Goal: Find specific page/section: Find specific page/section

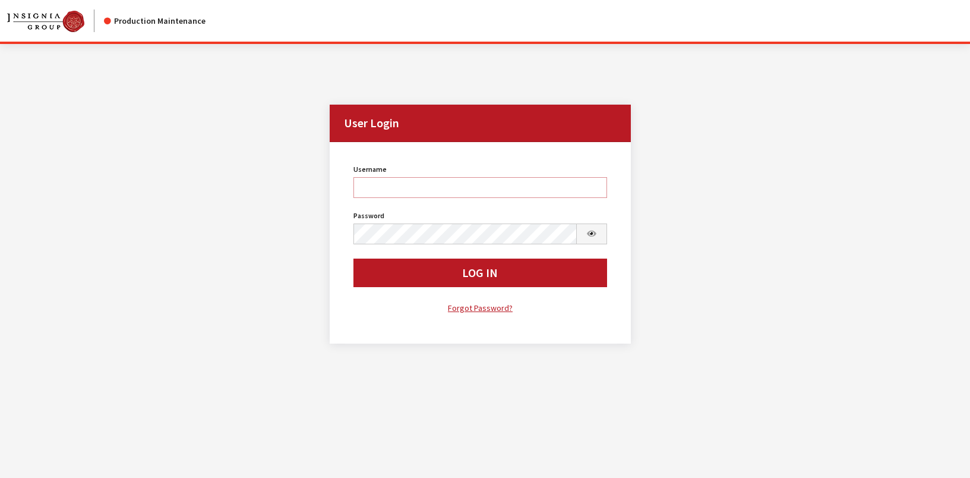
type input "rgoodwin"
click at [401, 275] on button "Log In" at bounding box center [481, 272] width 254 height 29
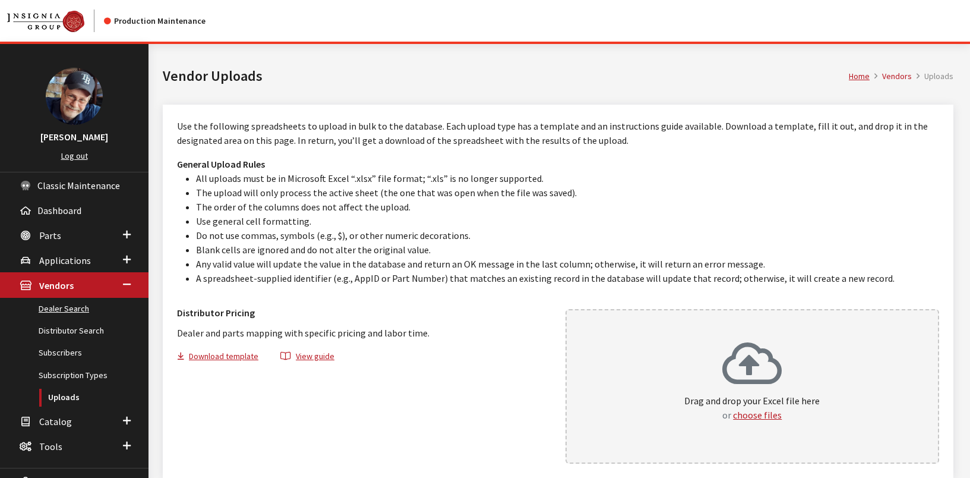
click at [71, 311] on link "Dealer Search" at bounding box center [74, 309] width 149 height 22
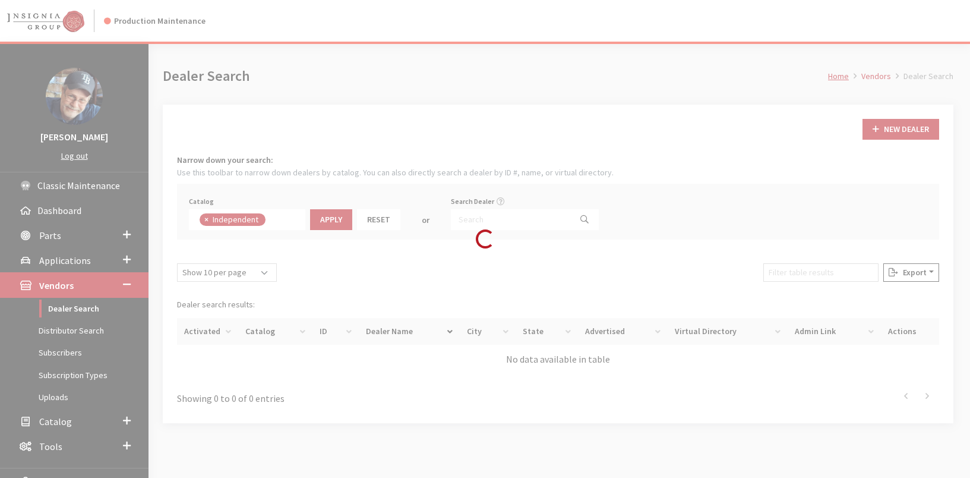
scroll to position [87, 0]
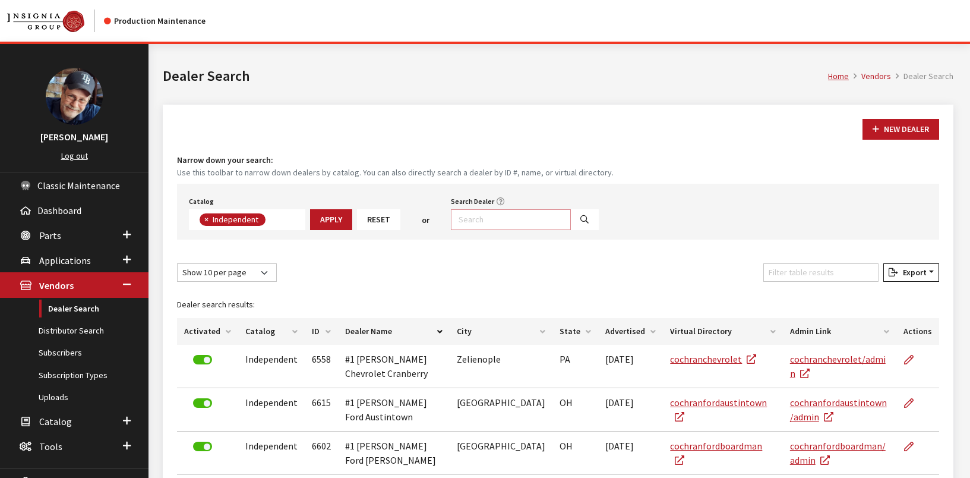
click at [521, 219] on input "Search Dealer" at bounding box center [511, 219] width 120 height 21
paste input "5161"
type input "5161"
click at [581, 218] on icon "Search" at bounding box center [585, 220] width 8 height 8
select select
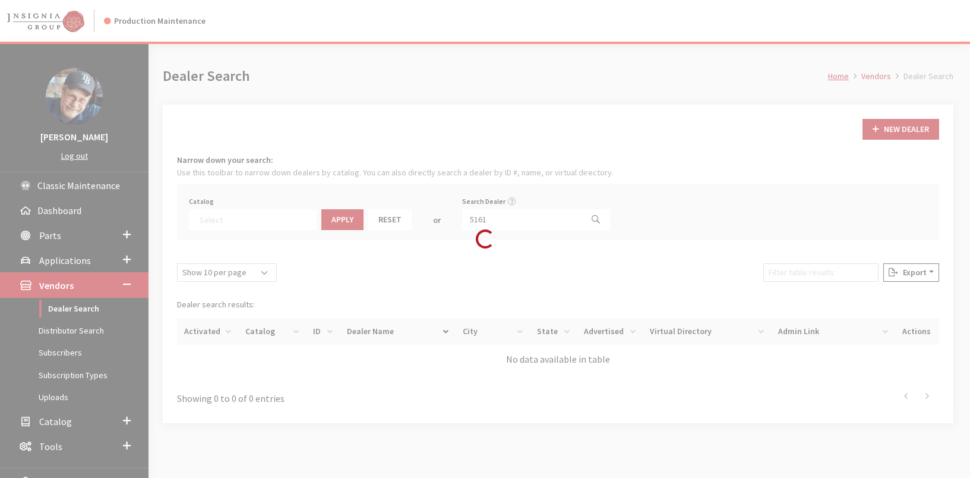
scroll to position [124, 0]
